Goal: Navigation & Orientation: Understand site structure

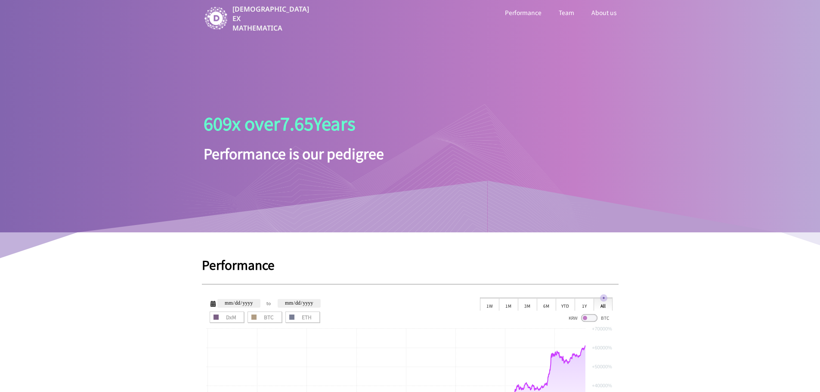
click at [529, 10] on link "Performance" at bounding box center [523, 12] width 40 height 11
click at [562, 17] on link "Team" at bounding box center [566, 12] width 19 height 11
click at [222, 17] on img at bounding box center [216, 18] width 25 height 25
click at [257, 21] on p "[DEMOGRAPHIC_DATA] EX MATHEMATICA" at bounding box center [271, 18] width 78 height 28
click at [333, 121] on div at bounding box center [388, 167] width 430 height 129
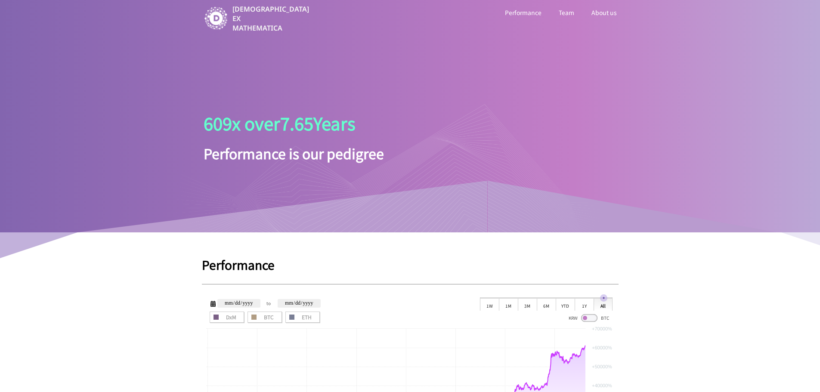
click at [573, 11] on link "Team" at bounding box center [566, 12] width 19 height 11
click at [606, 15] on link "About us" at bounding box center [604, 12] width 29 height 11
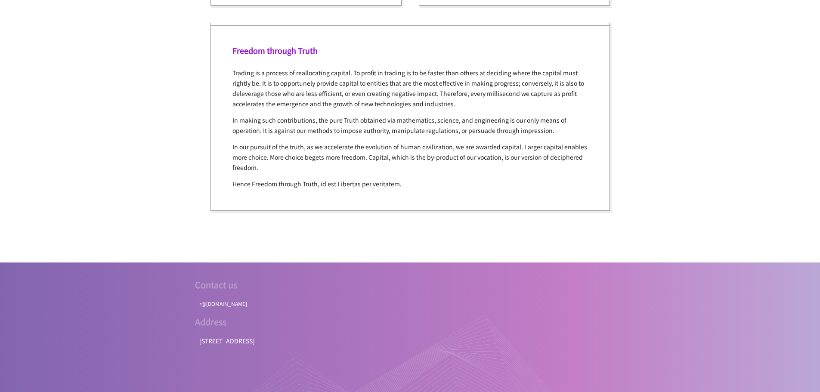
scroll to position [1709, 0]
